Goal: Task Accomplishment & Management: Manage account settings

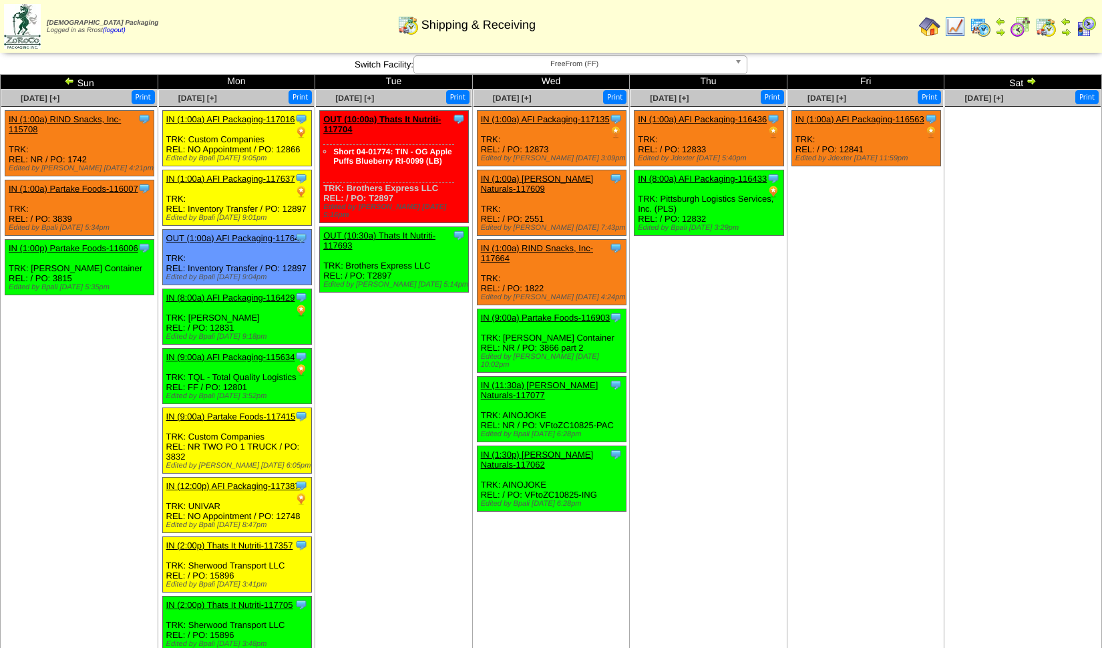
click at [377, 116] on link "OUT (10:00a) Thats It Nutriti-117704" at bounding box center [382, 124] width 118 height 20
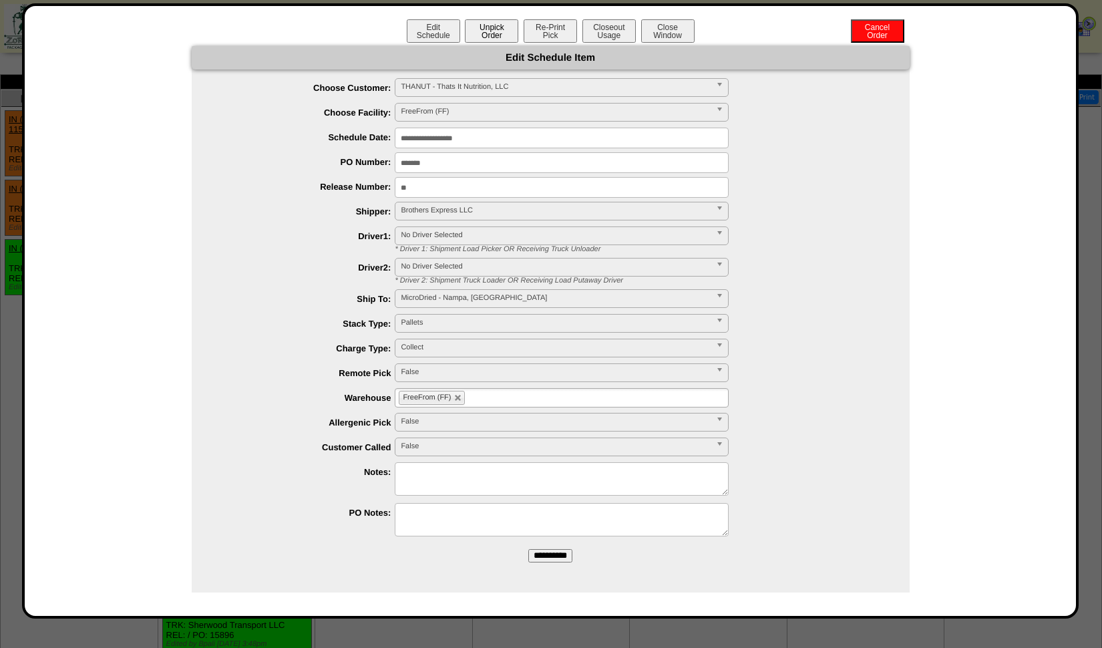
click at [496, 32] on button "Unpick Order" at bounding box center [491, 30] width 53 height 23
click at [621, 32] on button "Closeout Usage" at bounding box center [608, 30] width 53 height 23
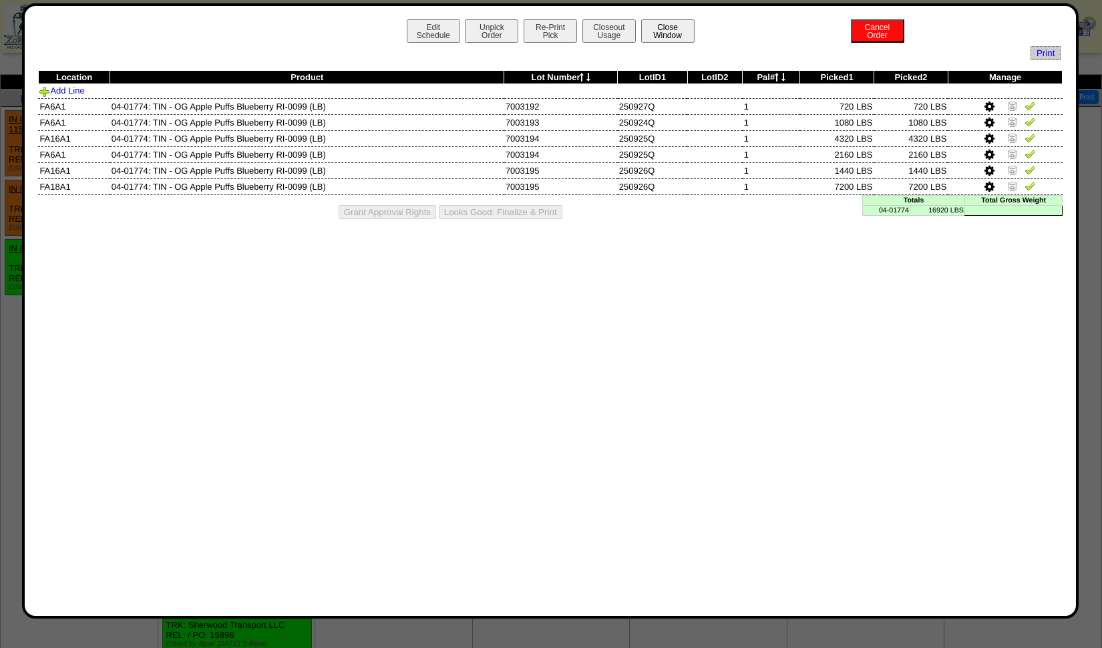
click at [663, 27] on button "Close Window" at bounding box center [667, 30] width 53 height 23
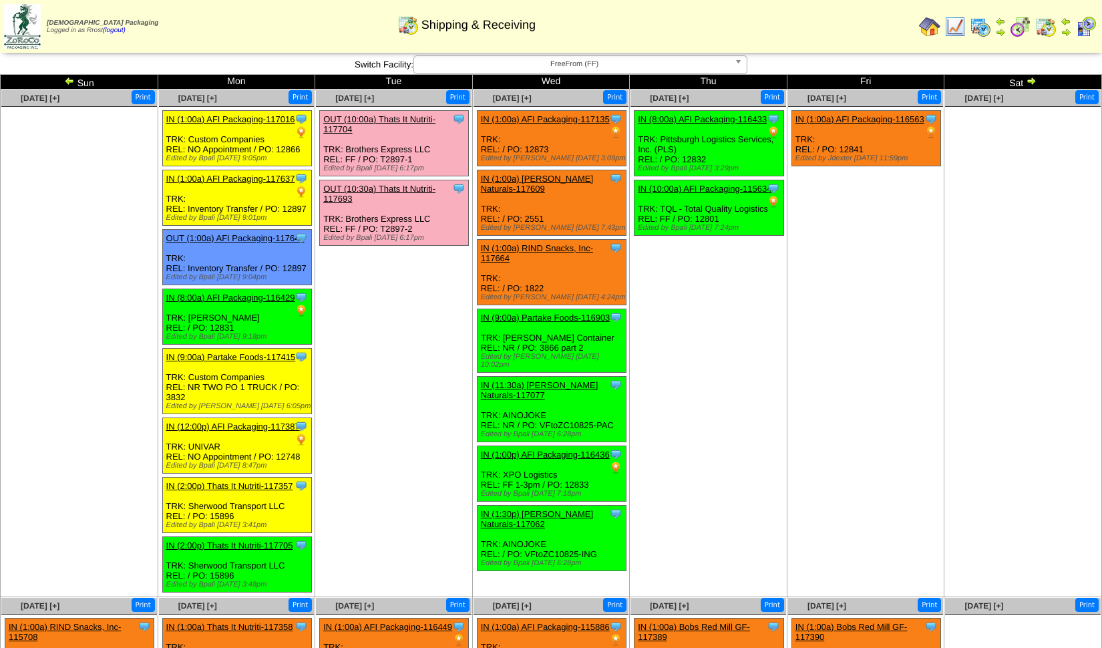
click at [709, 115] on link "IN (8:00a) AFI Packaging-116433" at bounding box center [702, 119] width 129 height 10
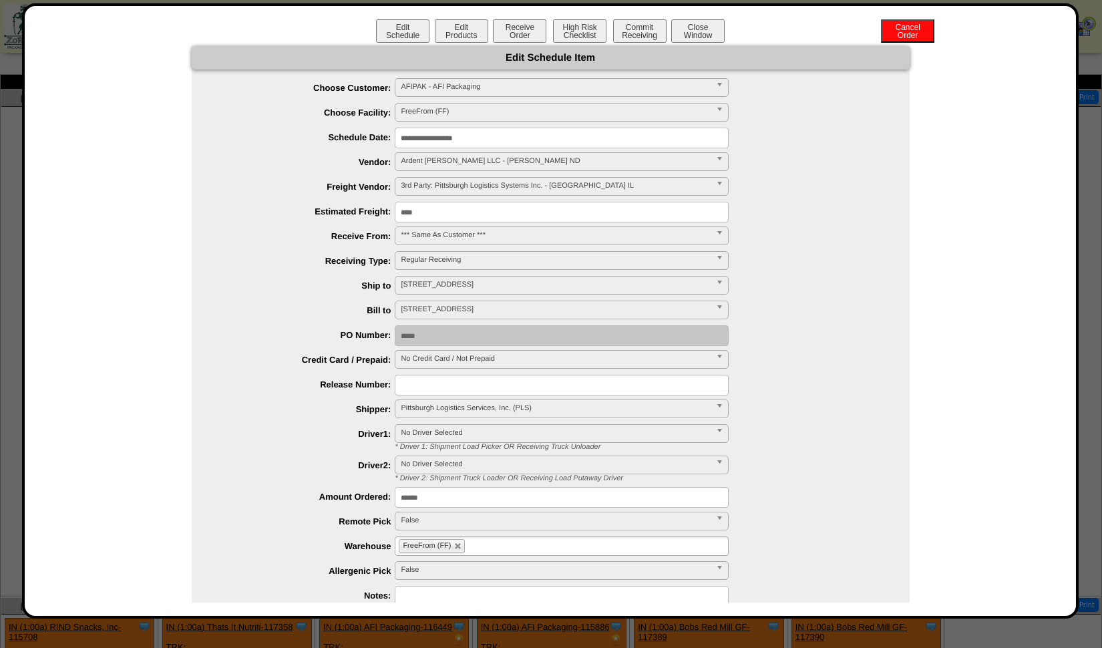
click at [681, 187] on span "3rd Party: Pittsburgh Logistics Systems Inc. - Chicago IL" at bounding box center [556, 186] width 310 height 16
click at [698, 182] on span "3rd Party: Pittsburgh Logistics Systems Inc. - Chicago IL" at bounding box center [556, 186] width 310 height 16
click at [690, 187] on span "3rd Party: Pittsburgh Logistics Systems Inc. - Chicago IL" at bounding box center [556, 186] width 310 height 16
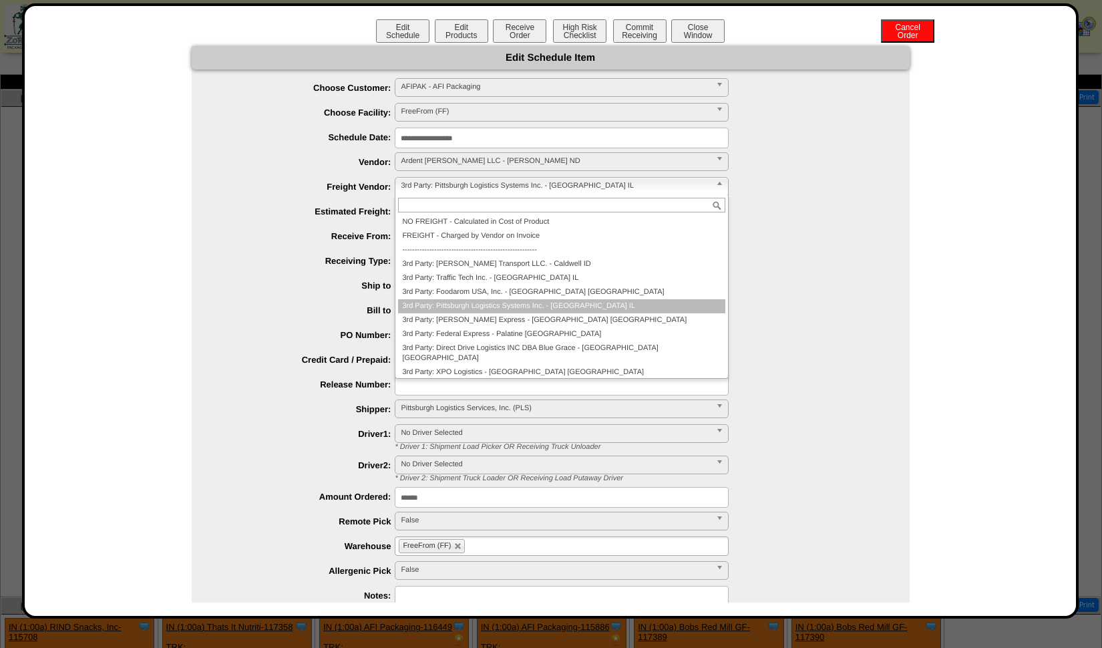
click at [690, 187] on span "3rd Party: Pittsburgh Logistics Systems Inc. - Chicago IL" at bounding box center [556, 186] width 310 height 16
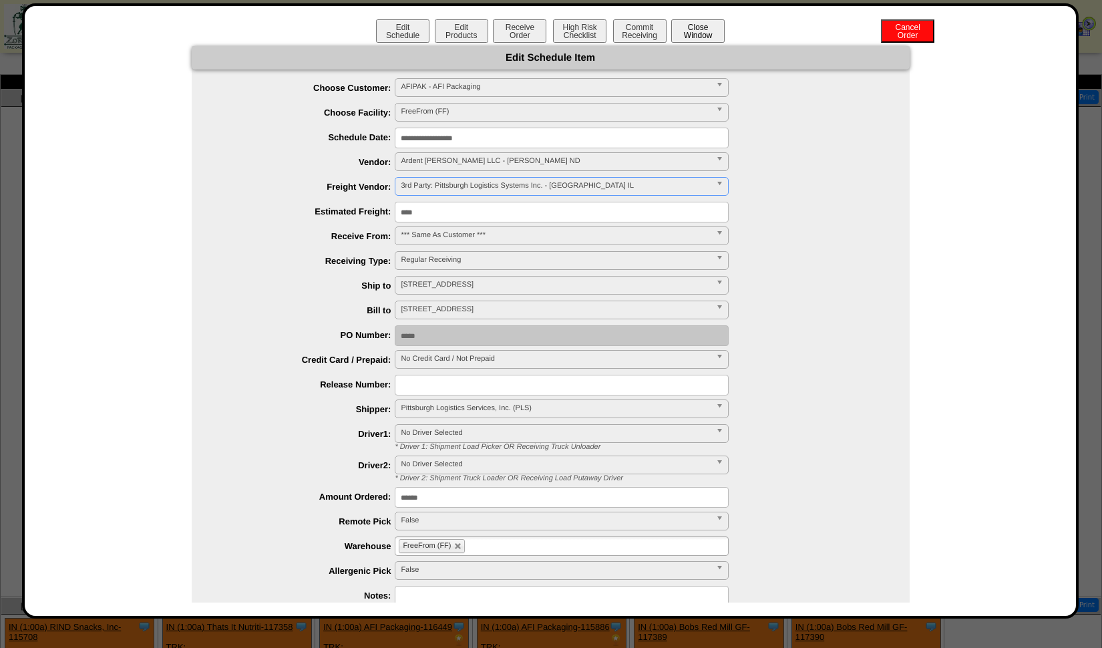
click at [698, 25] on button "Close Window" at bounding box center [697, 30] width 53 height 23
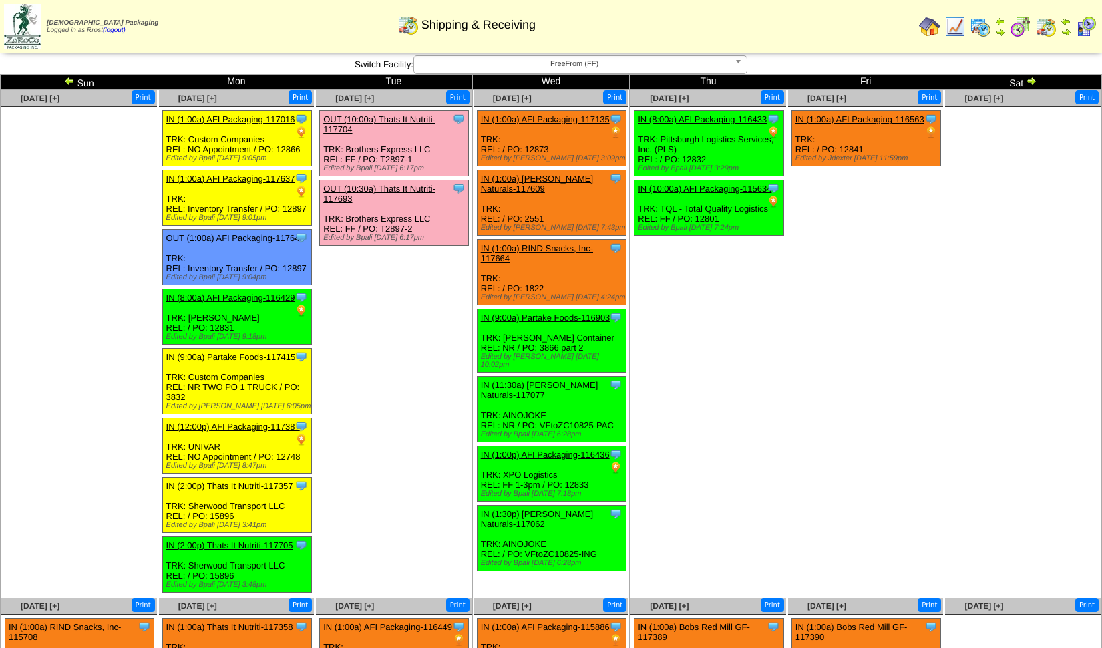
click at [718, 120] on link "IN (8:00a) AFI Packaging-116433" at bounding box center [702, 119] width 129 height 10
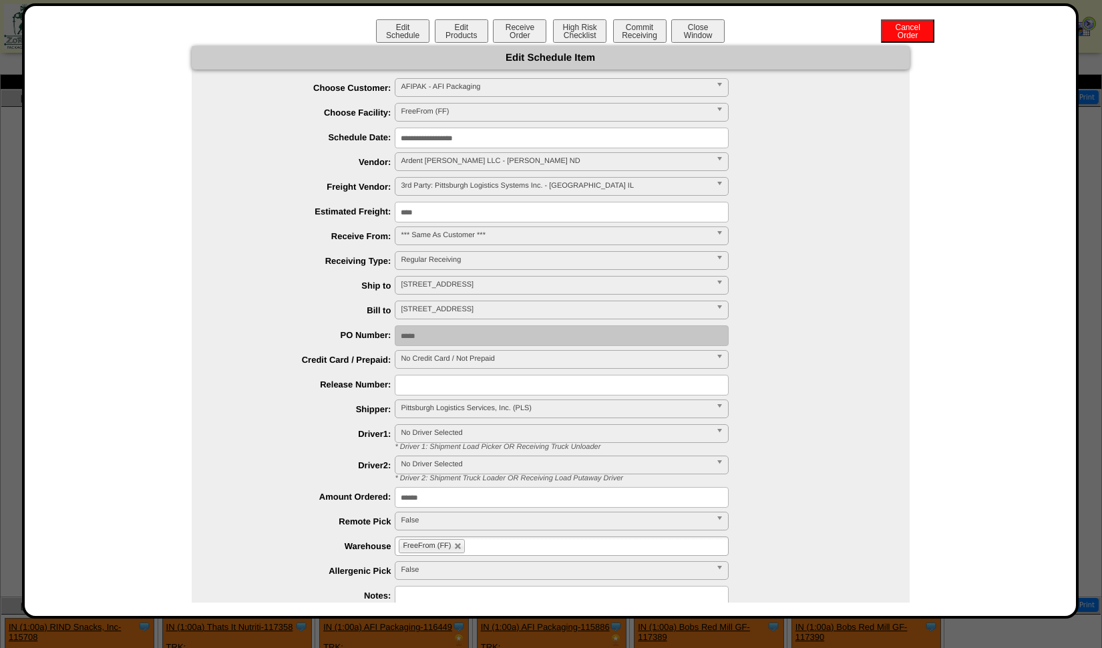
click at [574, 179] on span "3rd Party: Pittsburgh Logistics Systems Inc. - Chicago IL" at bounding box center [556, 186] width 310 height 16
click at [693, 38] on button "Close Window" at bounding box center [697, 30] width 53 height 23
